Goal: Book appointment/travel/reservation

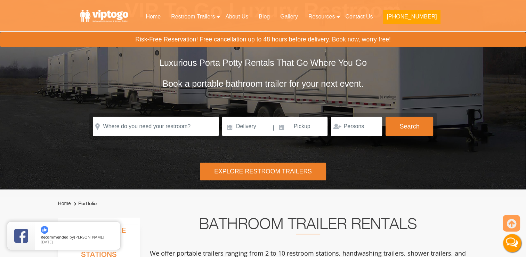
scroll to position [79, 0]
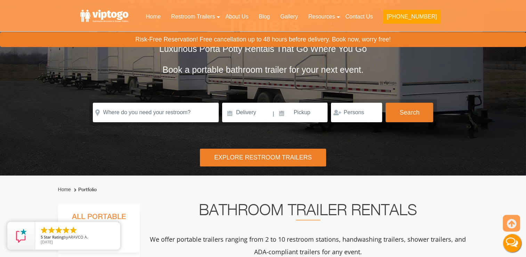
drag, startPoint x: 528, startPoint y: 252, endPoint x: 382, endPoint y: 164, distance: 171.2
click at [382, 164] on div "Risk-Free Reservation! Free cancellation up to 48 hours before delivery. Book n…" at bounding box center [263, 48] width 526 height 254
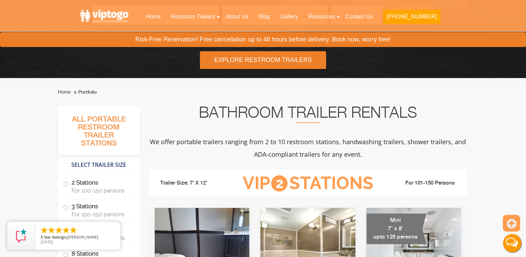
scroll to position [190, 0]
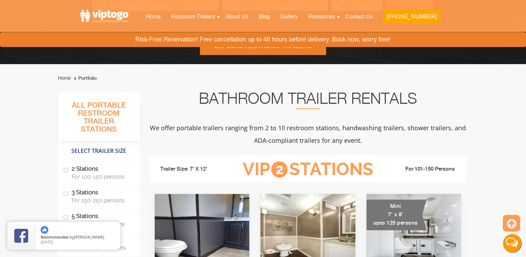
drag, startPoint x: 529, startPoint y: 254, endPoint x: 380, endPoint y: 154, distance: 179.6
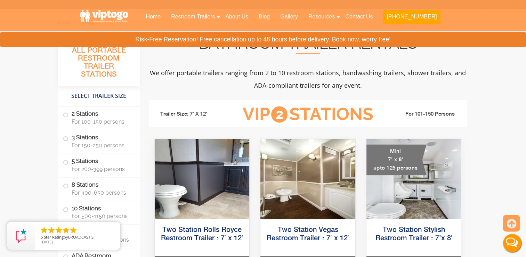
scroll to position [246, 0]
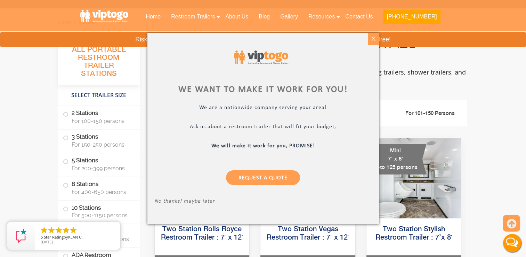
click at [373, 37] on div "X" at bounding box center [373, 39] width 11 height 12
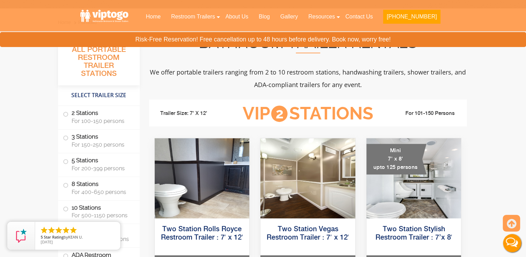
scroll to position [21, 0]
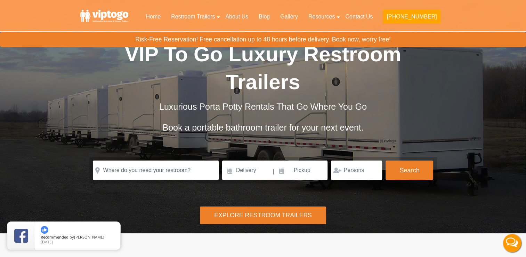
click at [498, 118] on div "Risk-Free Reservation! Free cancellation up to 48 hours before delivery. Book n…" at bounding box center [263, 106] width 526 height 254
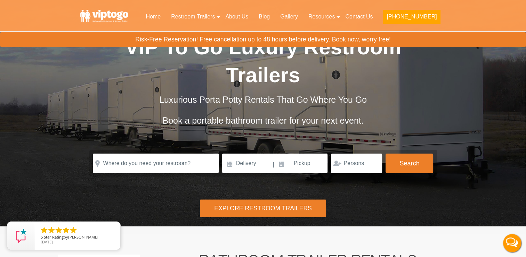
scroll to position [42, 0]
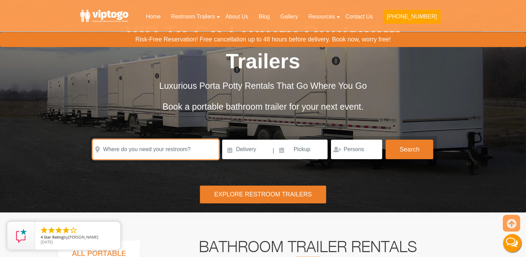
click at [176, 140] on input "text" at bounding box center [156, 149] width 126 height 19
click at [182, 140] on input "text" at bounding box center [156, 149] width 126 height 19
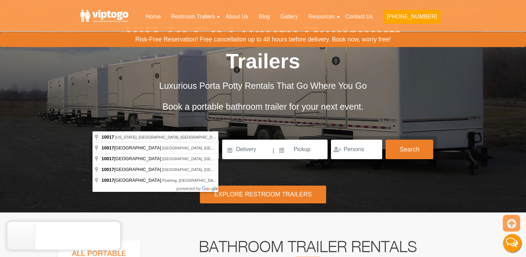
type input "[US_STATE][GEOGRAPHIC_DATA]"
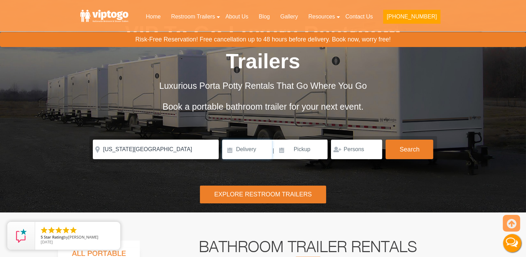
click at [245, 140] on input at bounding box center [247, 149] width 50 height 19
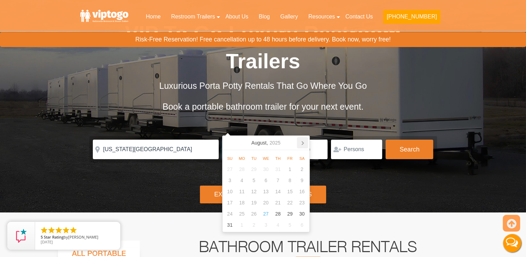
click at [302, 141] on icon at bounding box center [302, 142] width 11 height 11
click at [240, 168] on div "1" at bounding box center [242, 169] width 12 height 11
type input "[DATE]"
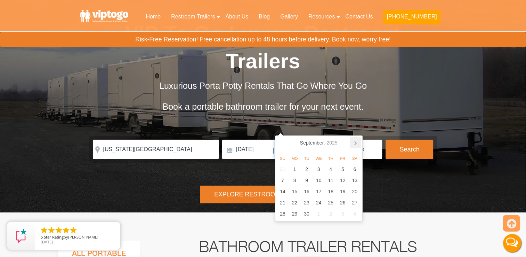
click at [355, 141] on icon at bounding box center [356, 142] width 2 height 3
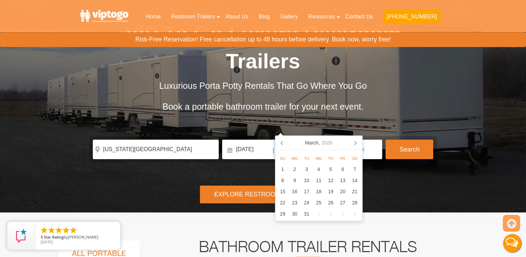
click at [355, 141] on icon at bounding box center [356, 142] width 2 height 3
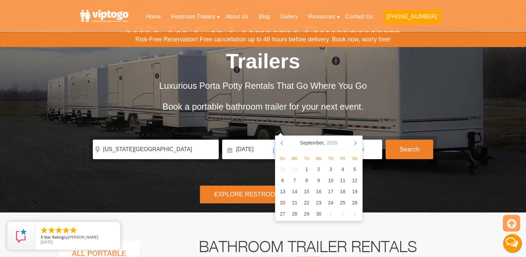
click at [355, 141] on icon at bounding box center [356, 142] width 2 height 3
click at [330, 169] on div "1" at bounding box center [331, 169] width 12 height 11
type input "[DATE]"
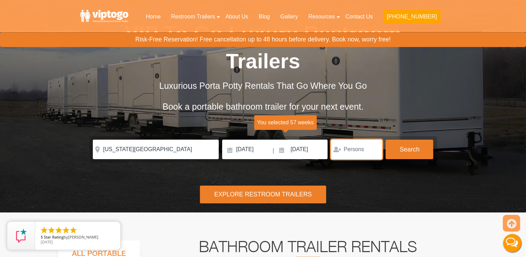
click at [359, 140] on input "number" at bounding box center [356, 149] width 51 height 19
click at [363, 140] on input "number" at bounding box center [356, 149] width 51 height 19
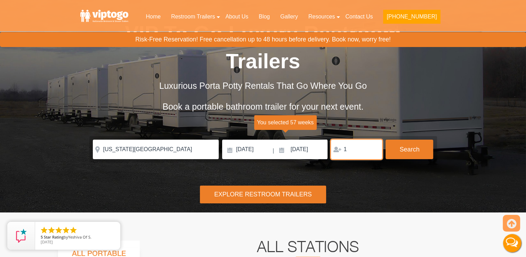
type input "1"
click at [374, 140] on input "1" at bounding box center [356, 149] width 51 height 19
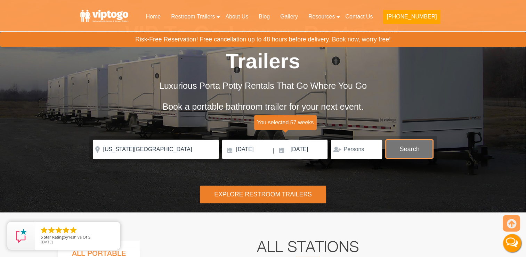
click at [411, 140] on button "Search" at bounding box center [410, 149] width 48 height 19
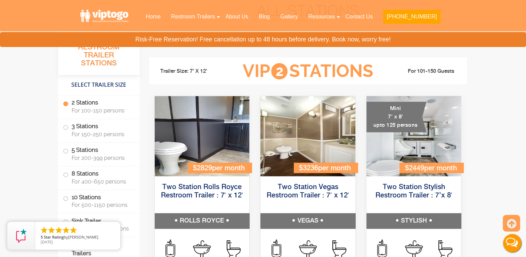
scroll to position [264, 0]
